Goal: Information Seeking & Learning: Learn about a topic

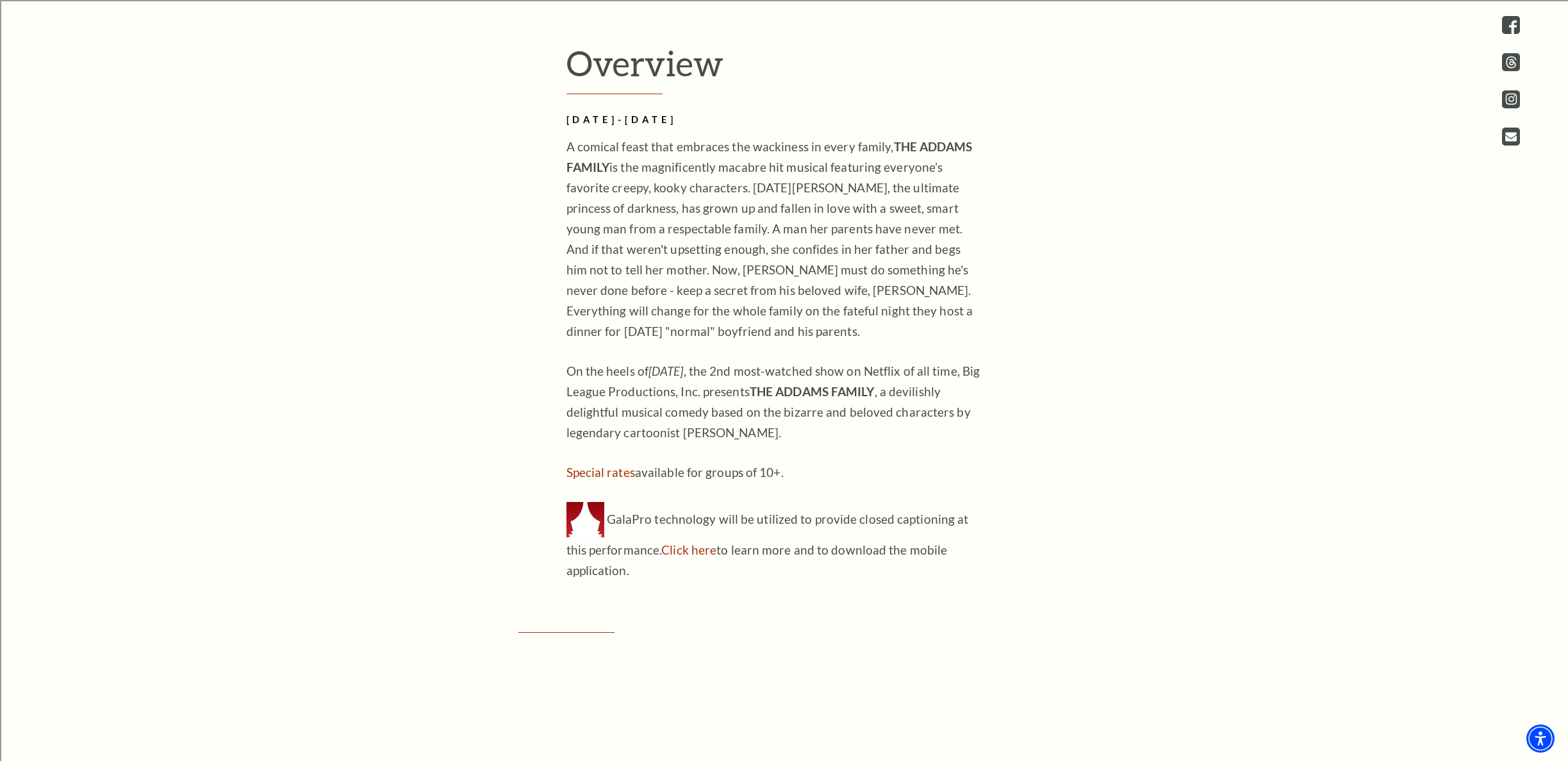
scroll to position [918, 0]
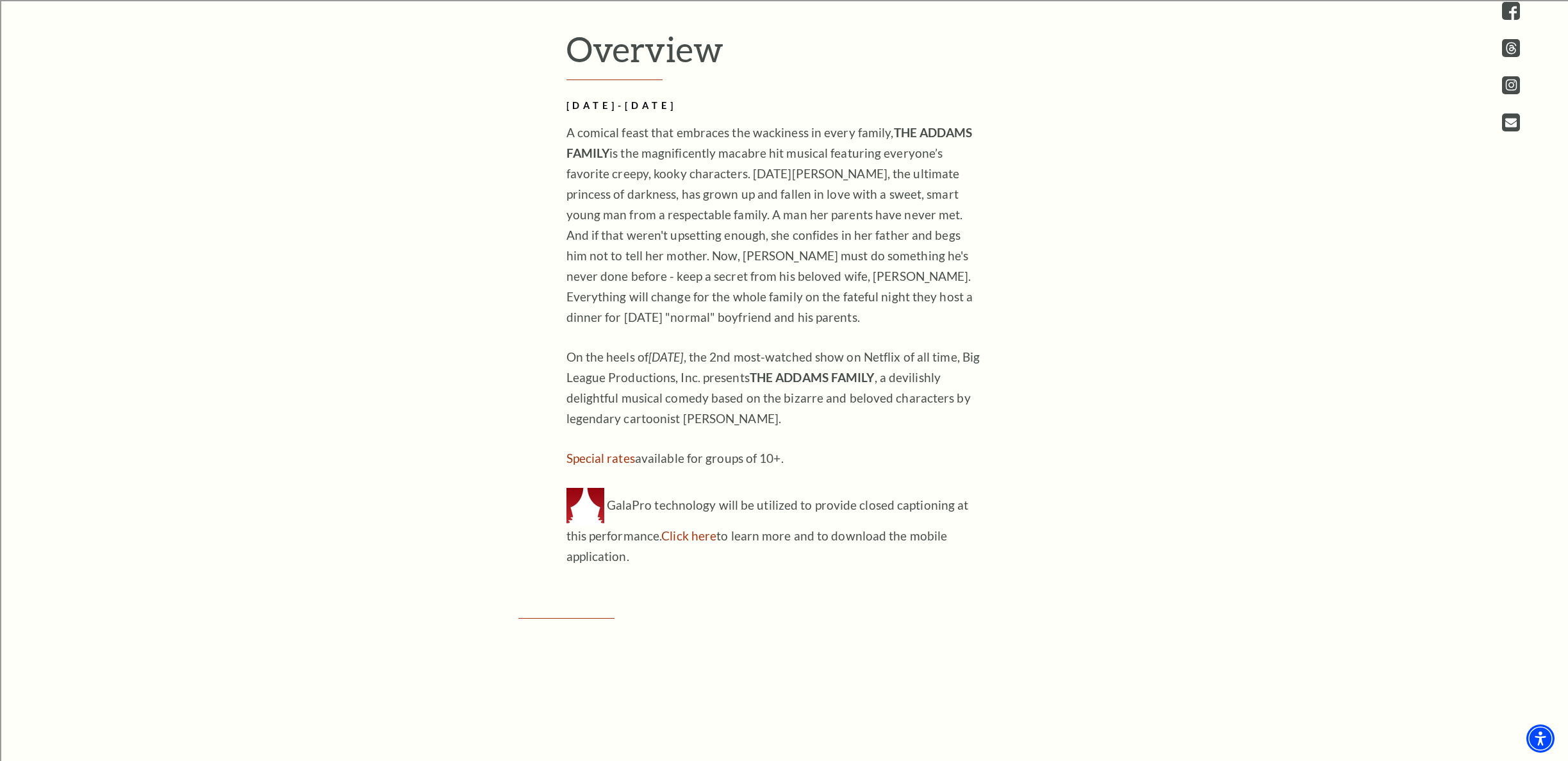
click at [772, 423] on p "On the heels of [DATE] most-watched show on Netflix of all time, Big League Pro…" at bounding box center [775, 387] width 416 height 82
drag, startPoint x: 772, startPoint y: 418, endPoint x: 532, endPoint y: 128, distance: 376.4
click at [532, 128] on div "Connect with us on Tickets & Events / The Addams Family Overview [DATE]-[DATE] …" at bounding box center [784, 748] width 1568 height 1555
copy div "A comical feast that embraces the wackiness in every family, THE ADDAMS FAMILY …"
click at [1255, 257] on div "Connect with us on Tickets & Events / The Addams Family Overview [DATE]-[DATE] …" at bounding box center [784, 748] width 1568 height 1555
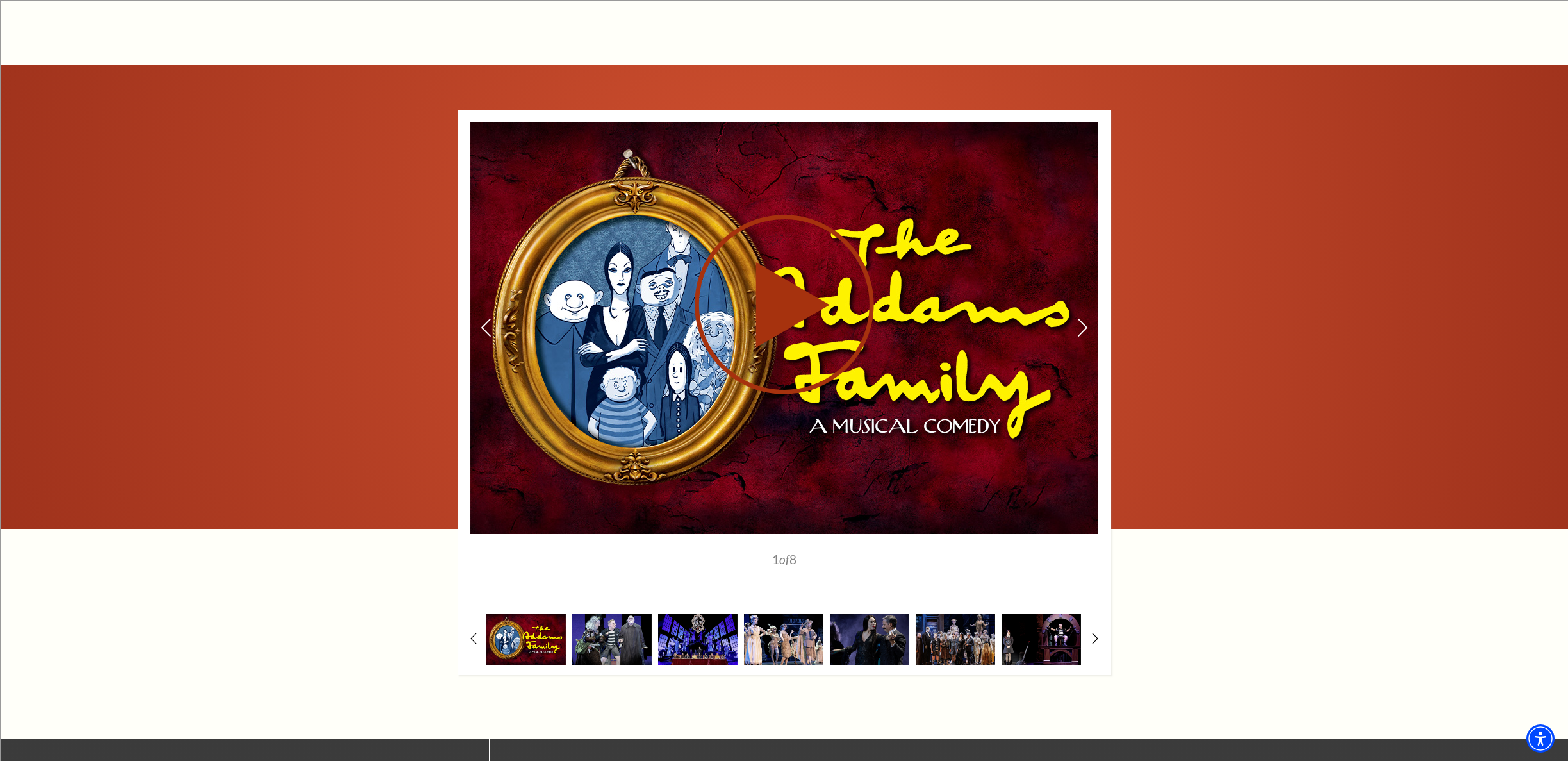
scroll to position [1738, 0]
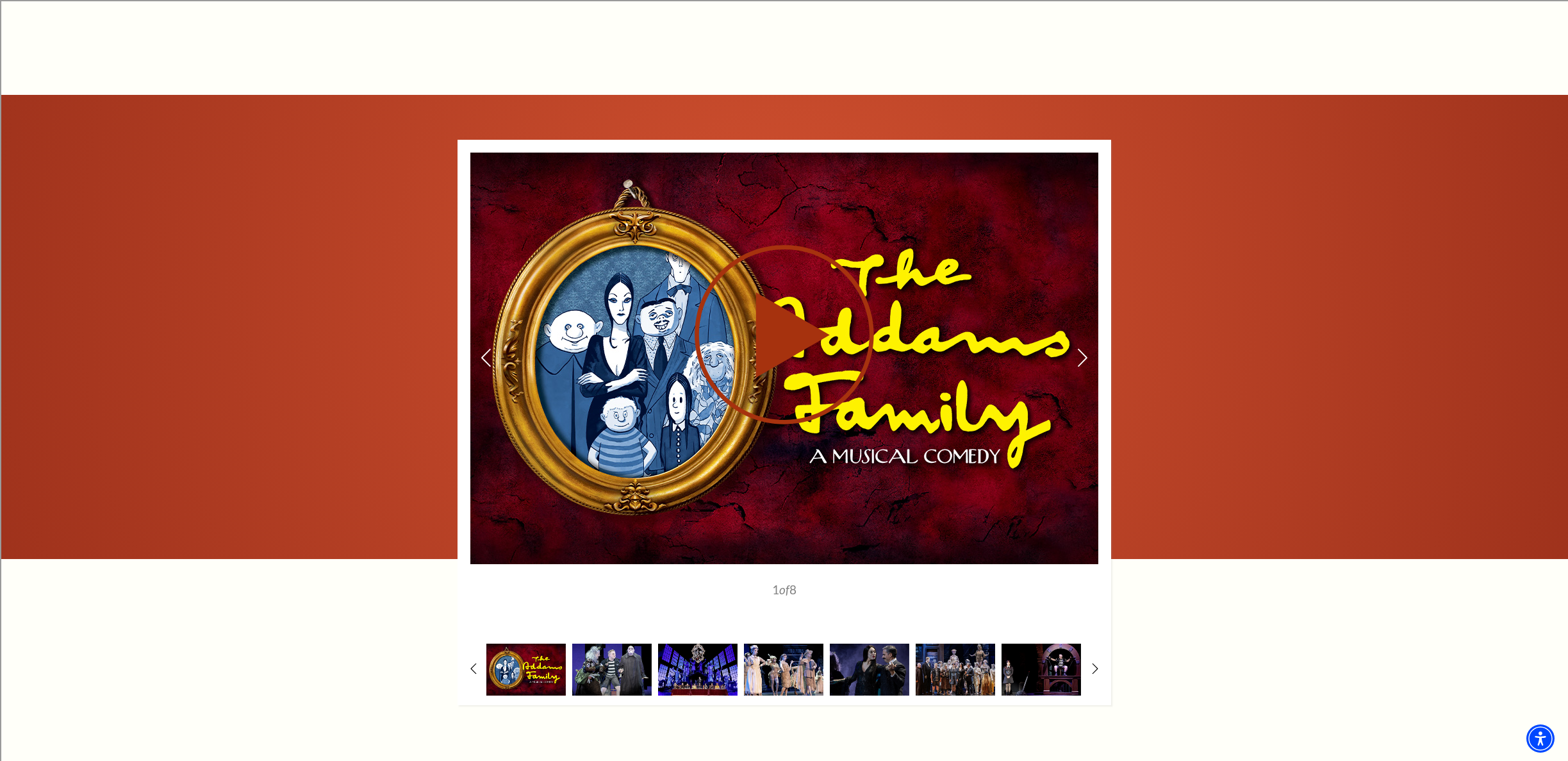
click at [779, 334] on use at bounding box center [784, 334] width 180 height 180
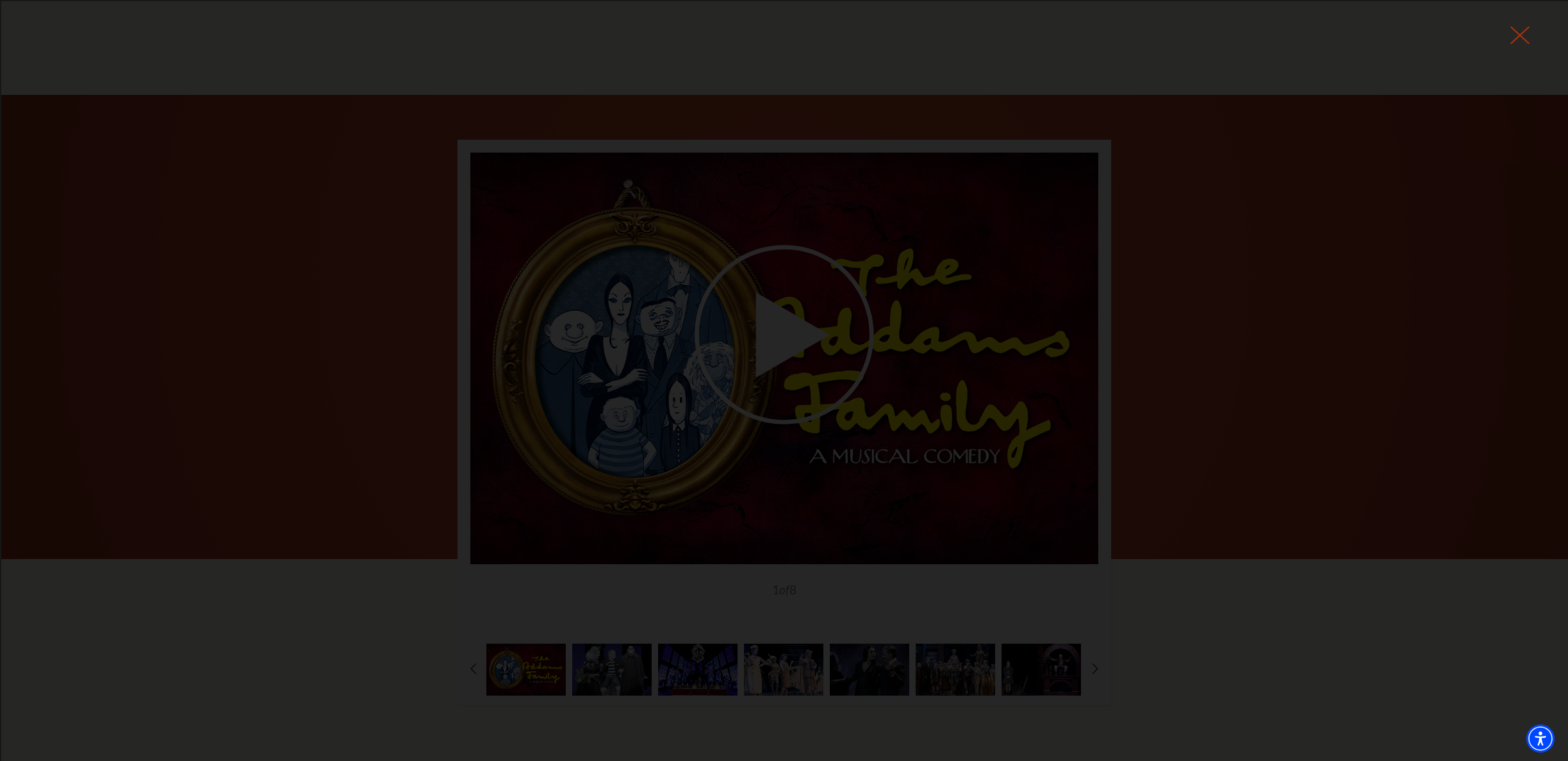
click at [1514, 26] on icon at bounding box center [1520, 35] width 19 height 19
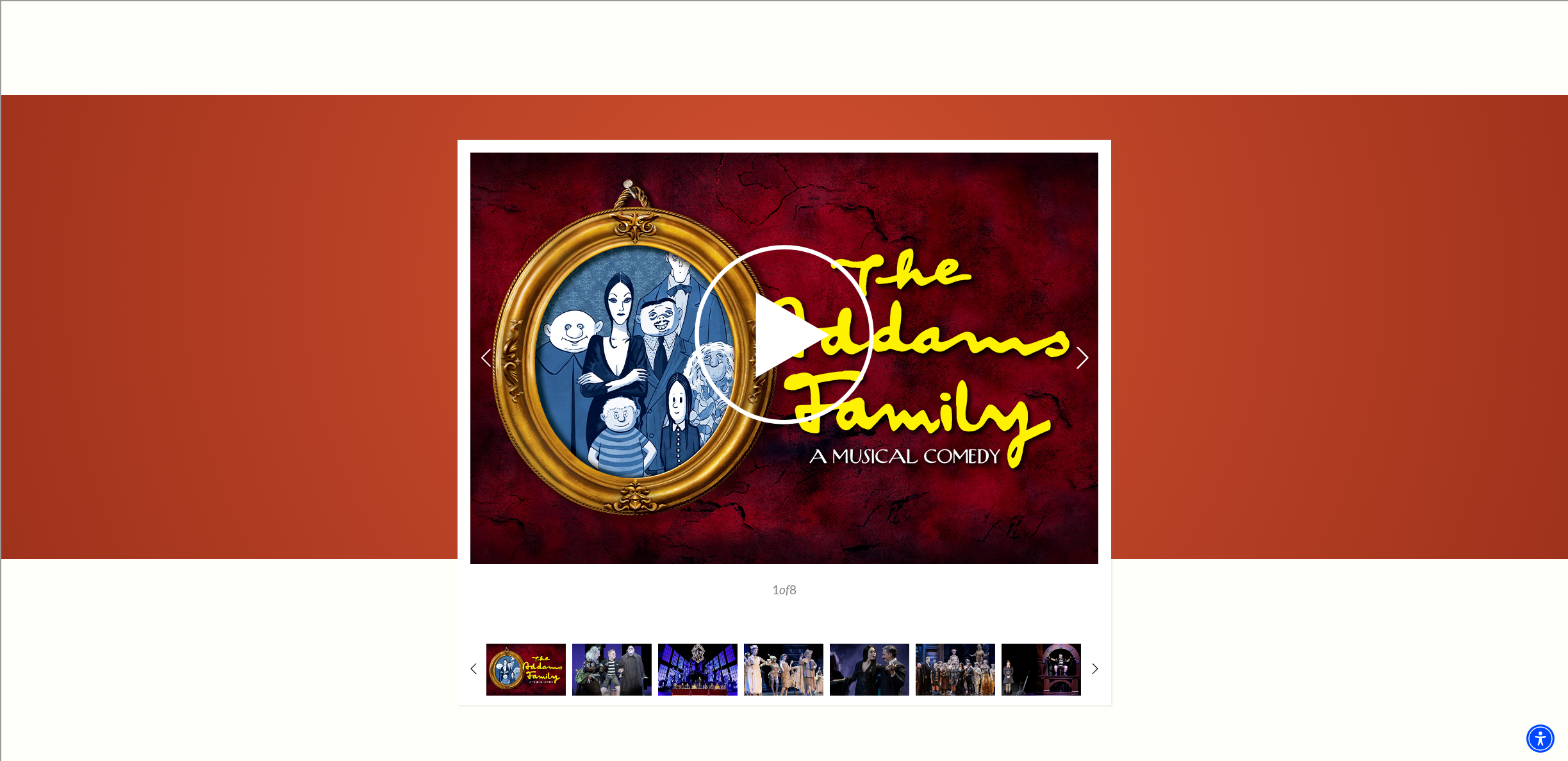
click at [1080, 351] on use at bounding box center [1082, 357] width 12 height 22
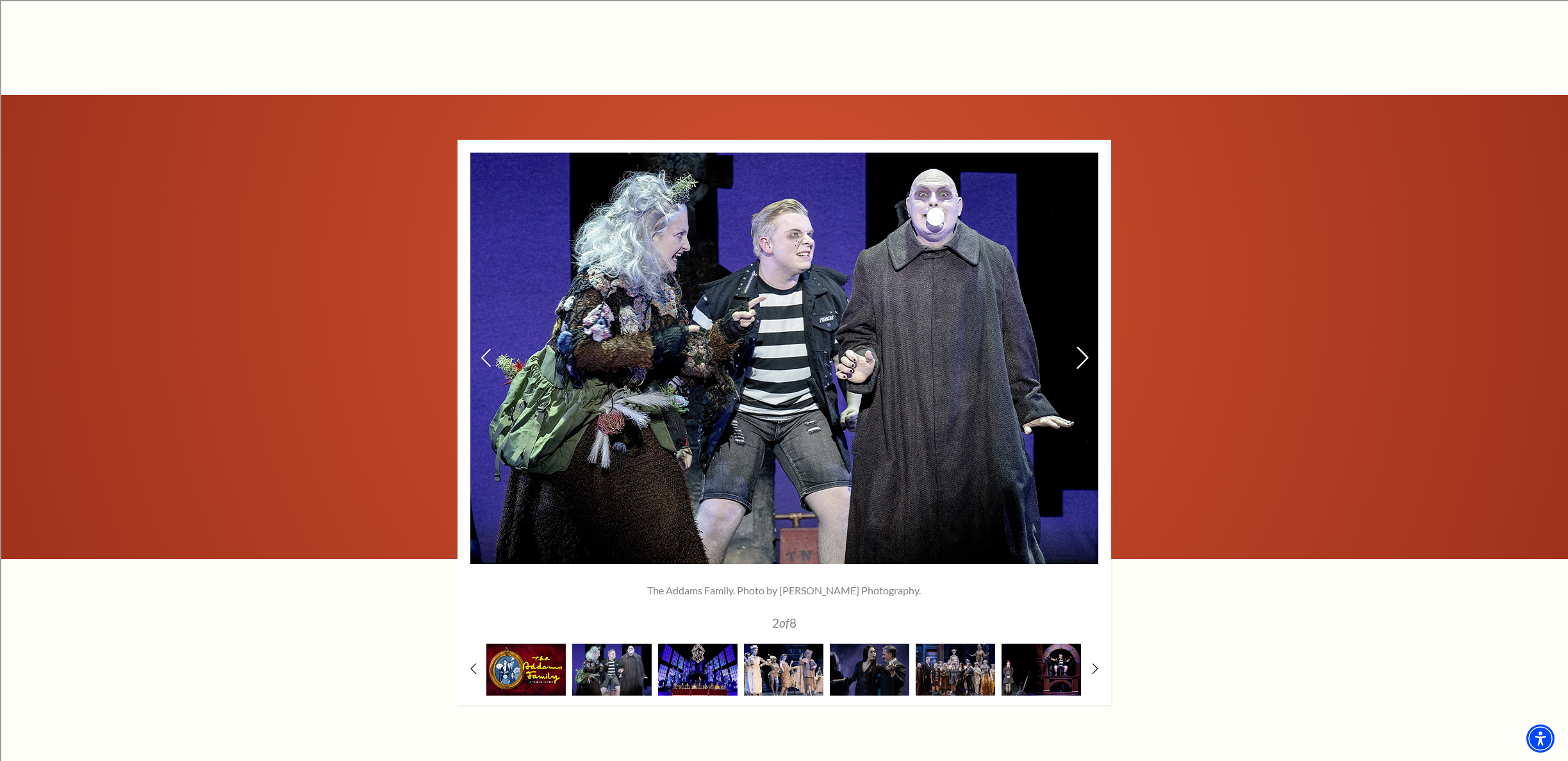
click at [1080, 351] on use at bounding box center [1082, 357] width 12 height 22
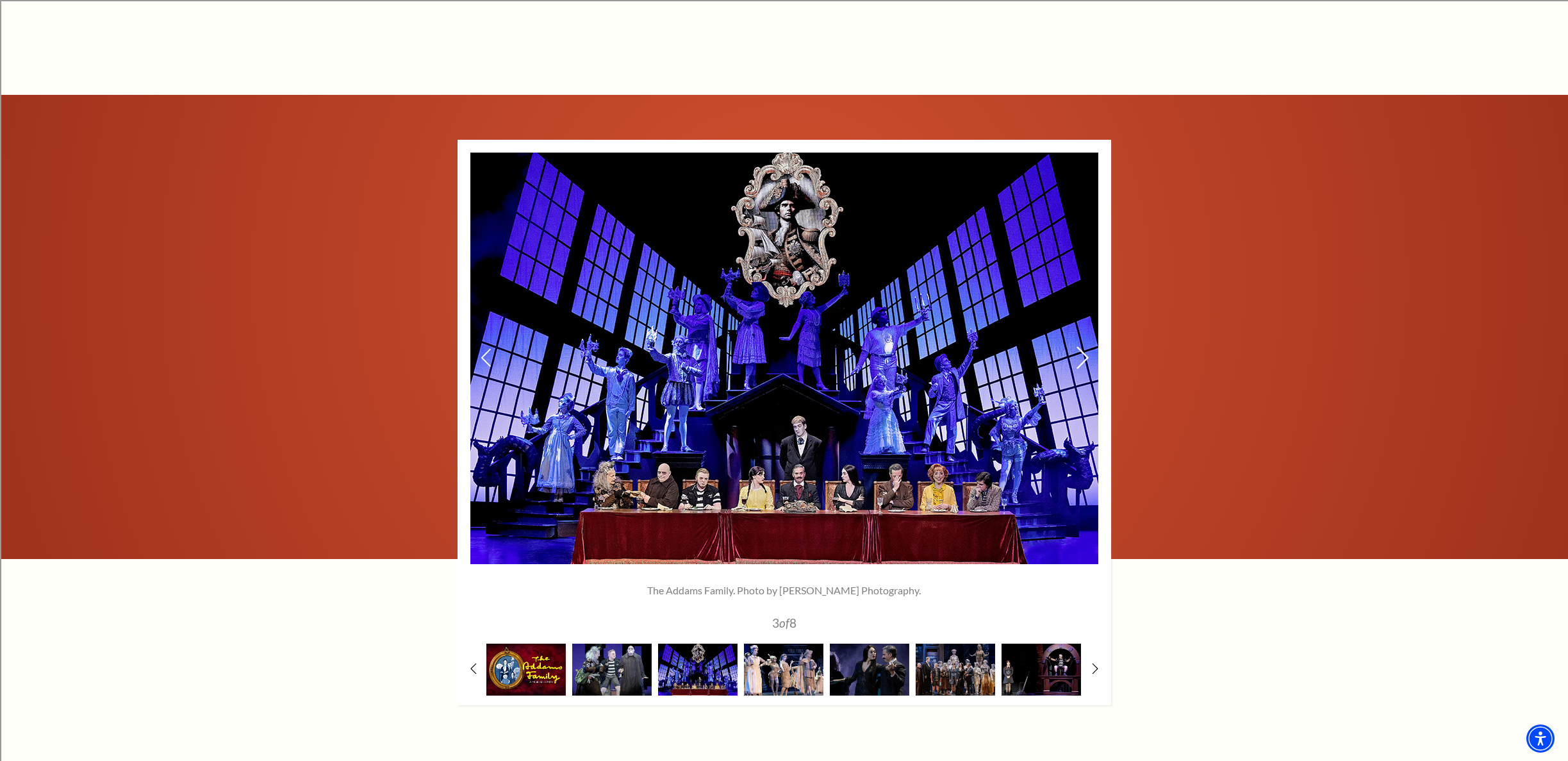
click at [1080, 351] on use at bounding box center [1082, 357] width 12 height 22
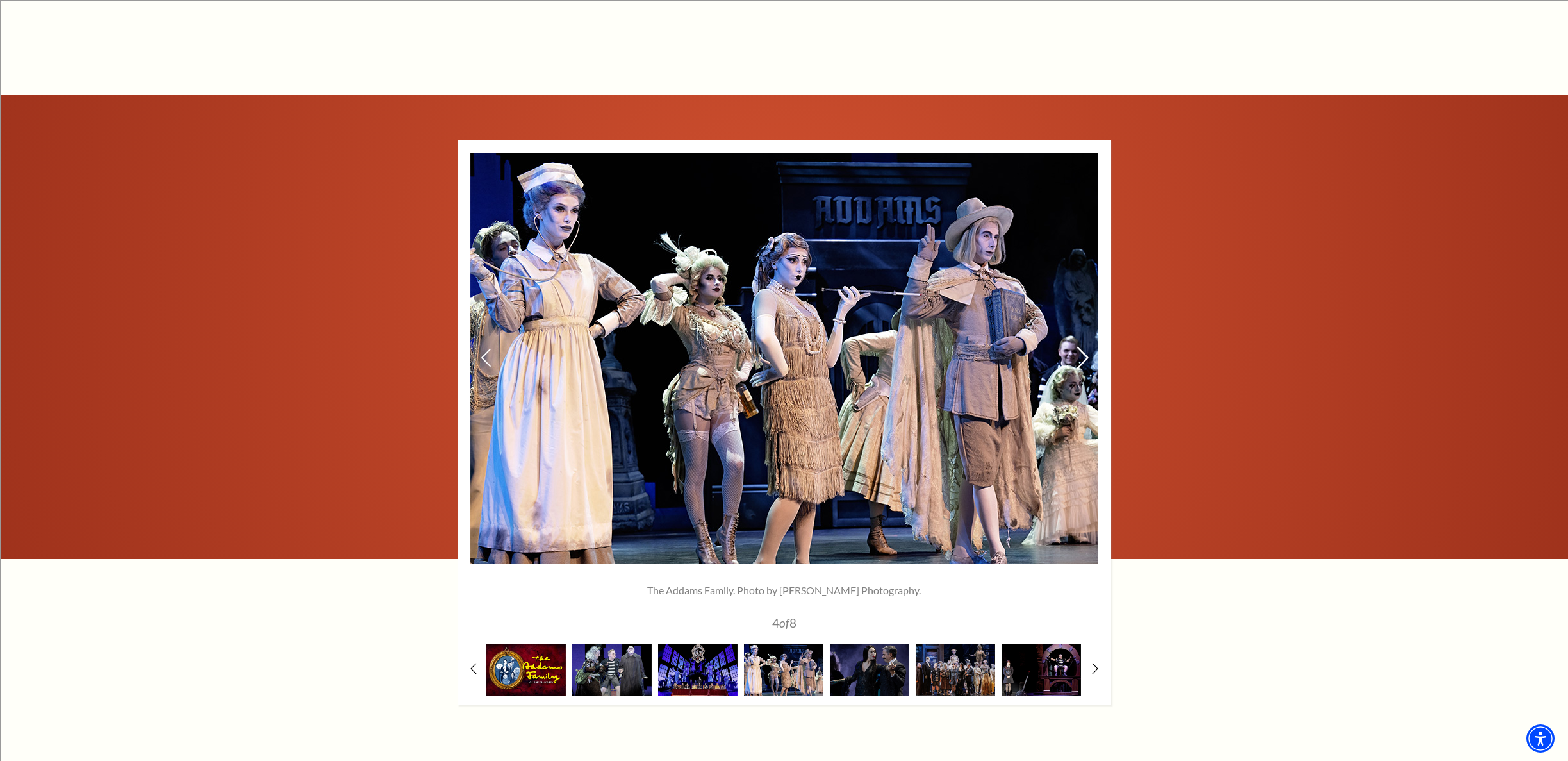
click at [1080, 351] on use at bounding box center [1082, 357] width 12 height 22
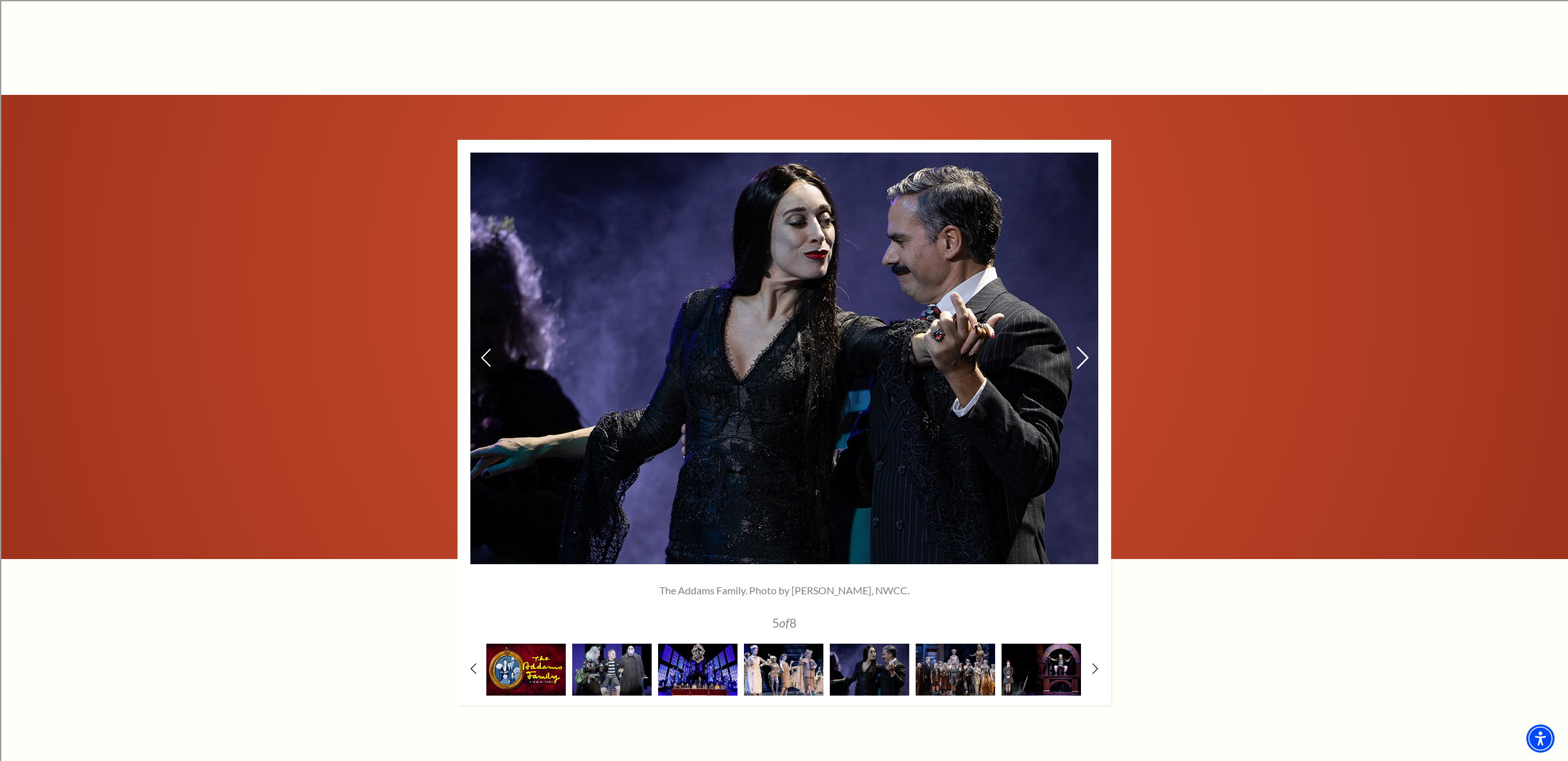
click at [1080, 351] on use at bounding box center [1082, 357] width 12 height 22
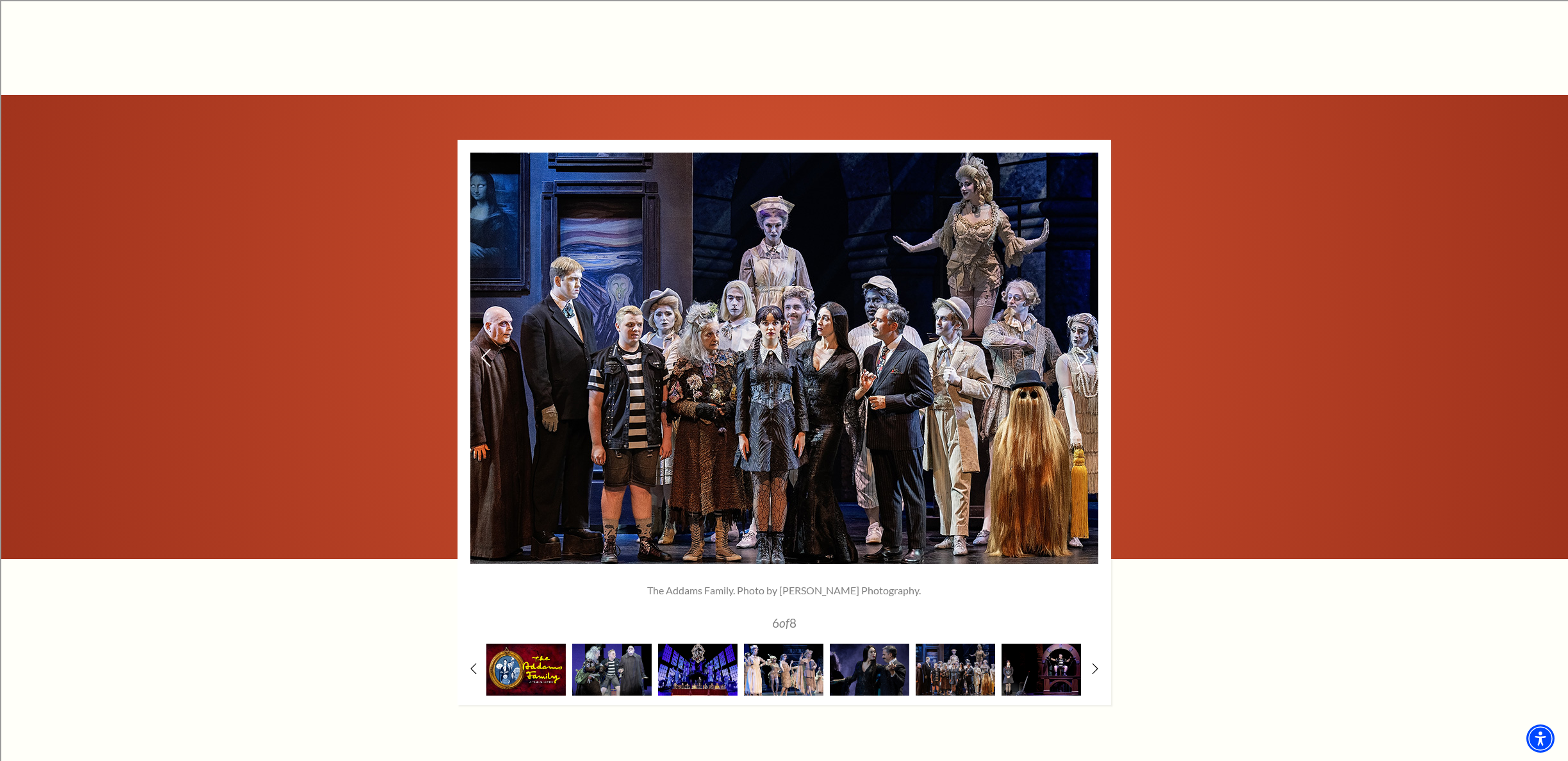
click at [1085, 355] on icon at bounding box center [1082, 357] width 14 height 22
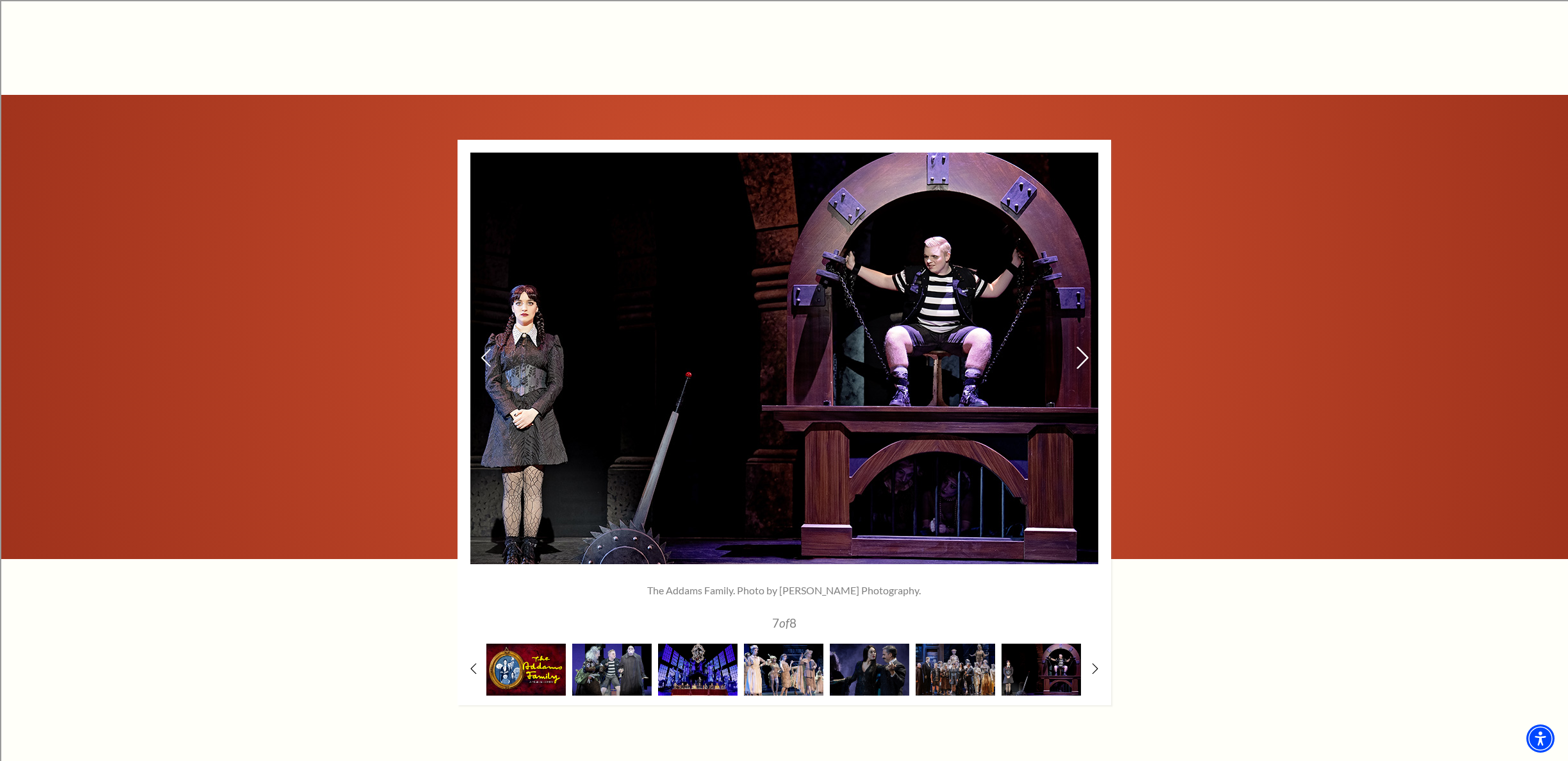
click at [1085, 355] on icon at bounding box center [1082, 357] width 14 height 22
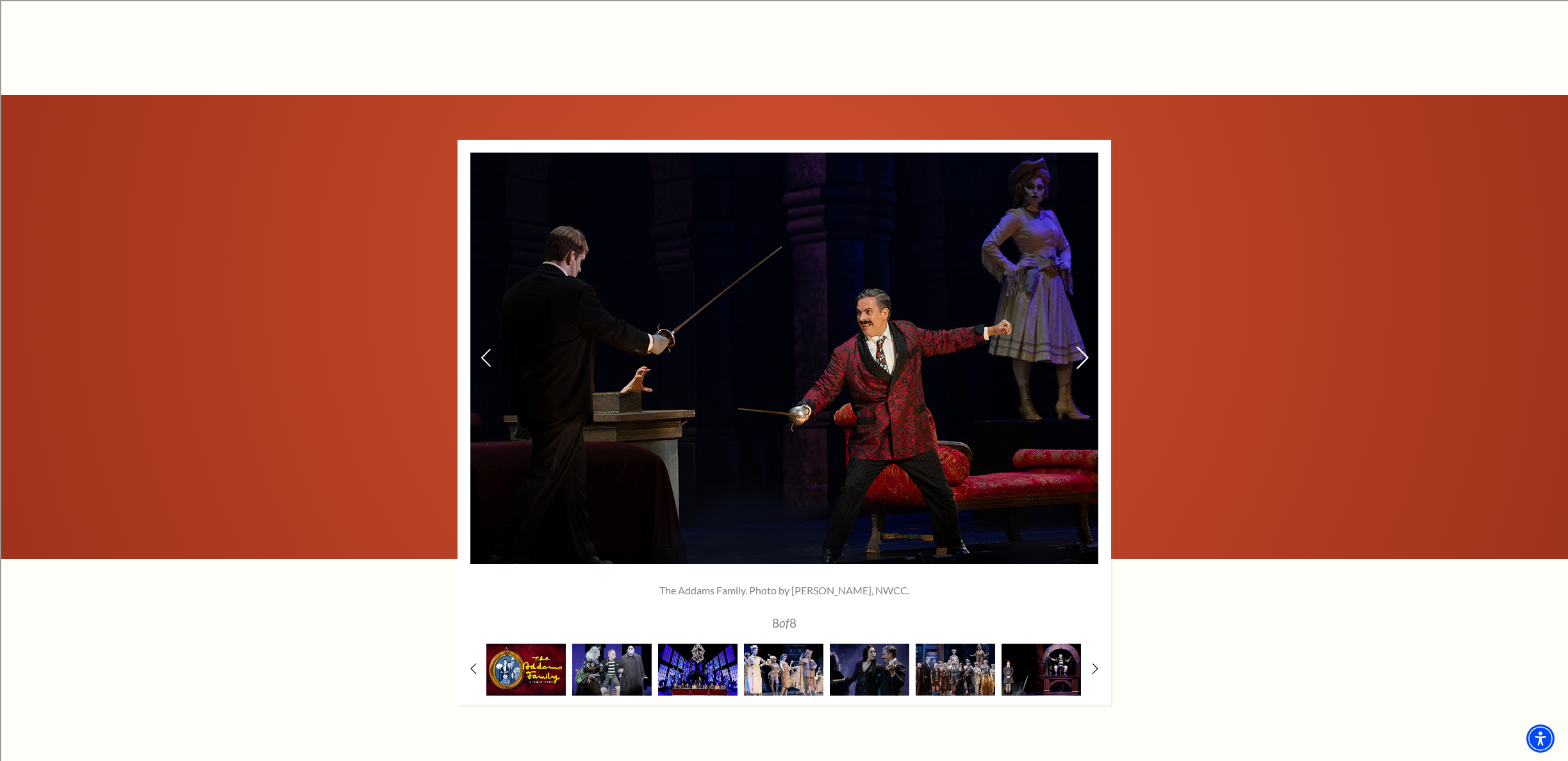
click at [1085, 355] on icon at bounding box center [1082, 357] width 14 height 22
